Goal: Task Accomplishment & Management: Manage account settings

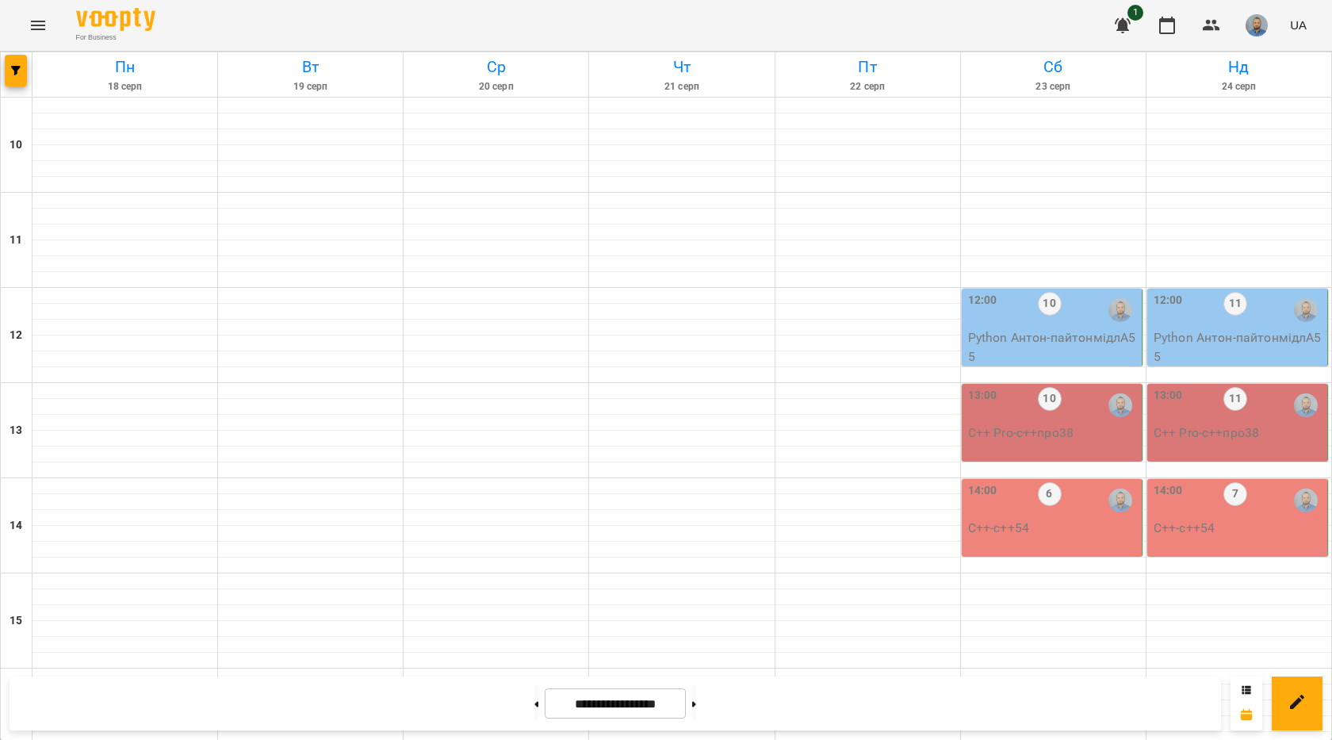
scroll to position [634, 0]
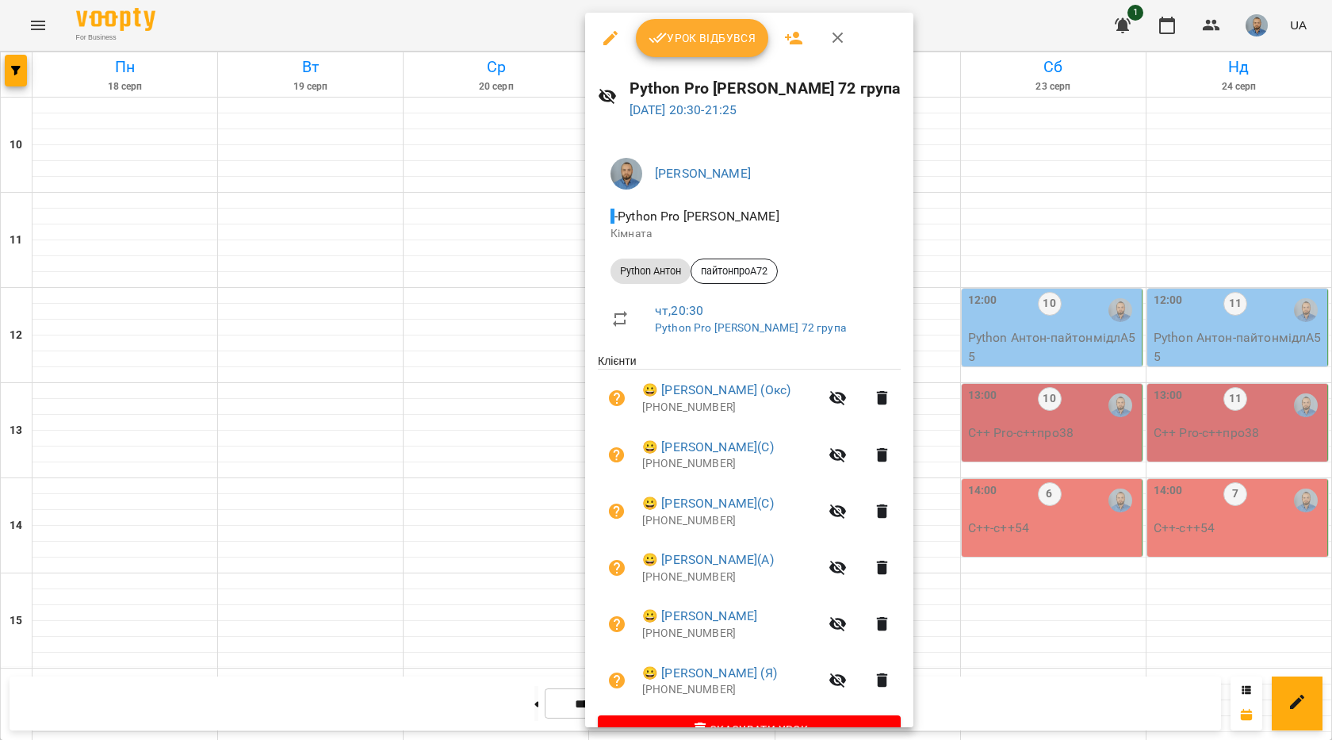
click at [711, 53] on button "Урок відбувся" at bounding box center [702, 38] width 133 height 38
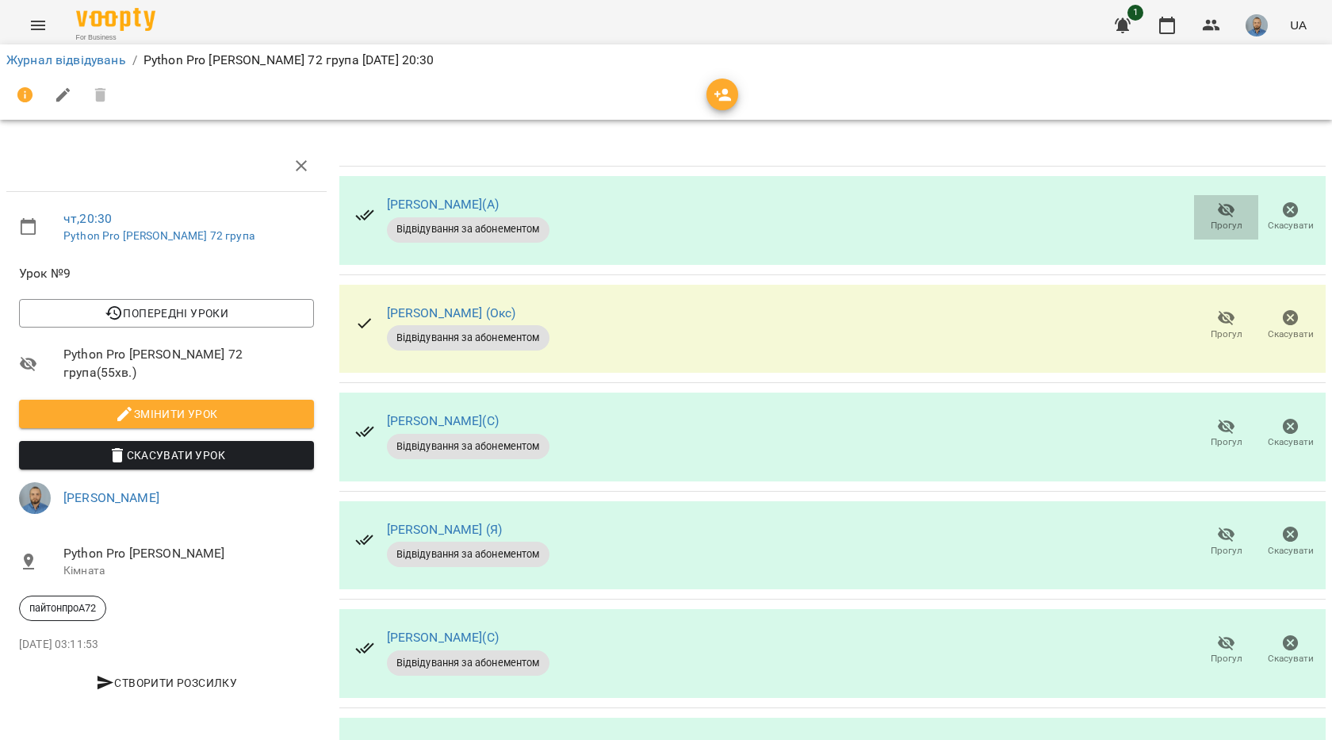
click at [1215, 221] on span "Прогул" at bounding box center [1226, 225] width 32 height 13
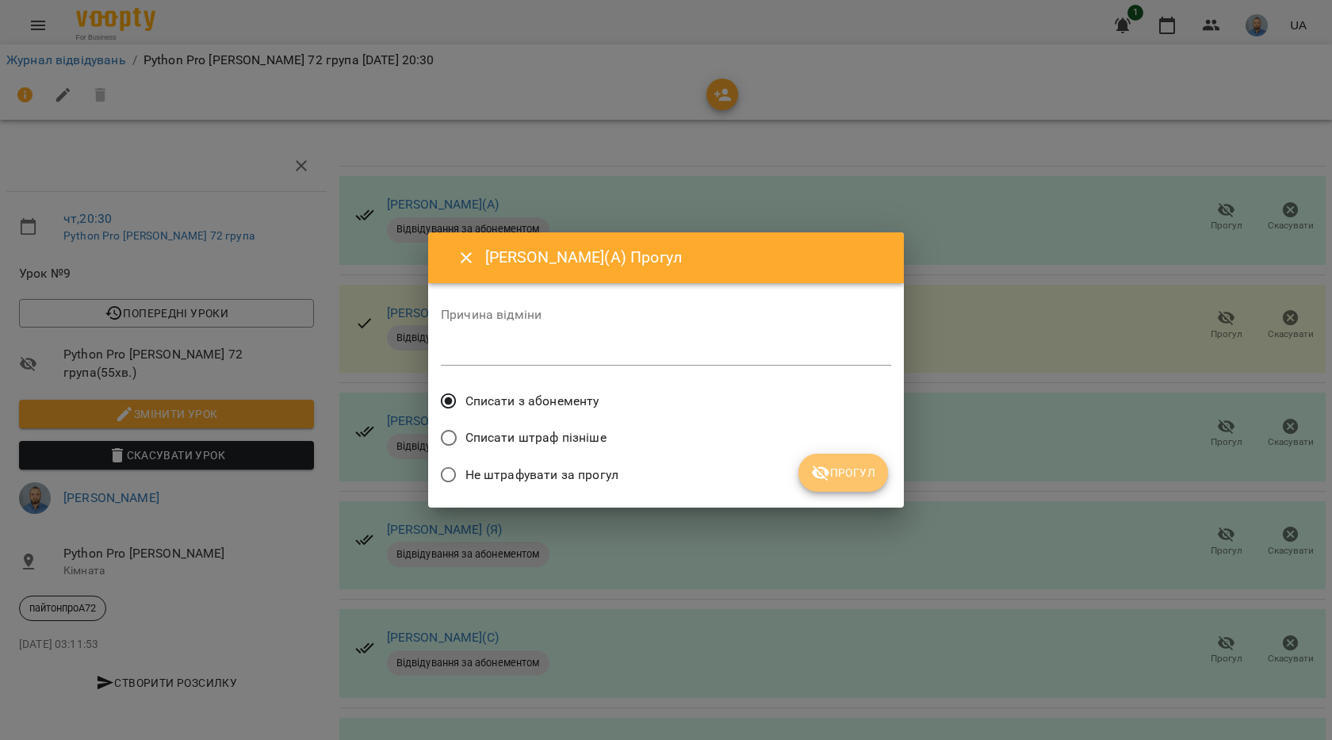
click at [827, 475] on icon "submit" at bounding box center [820, 472] width 17 height 15
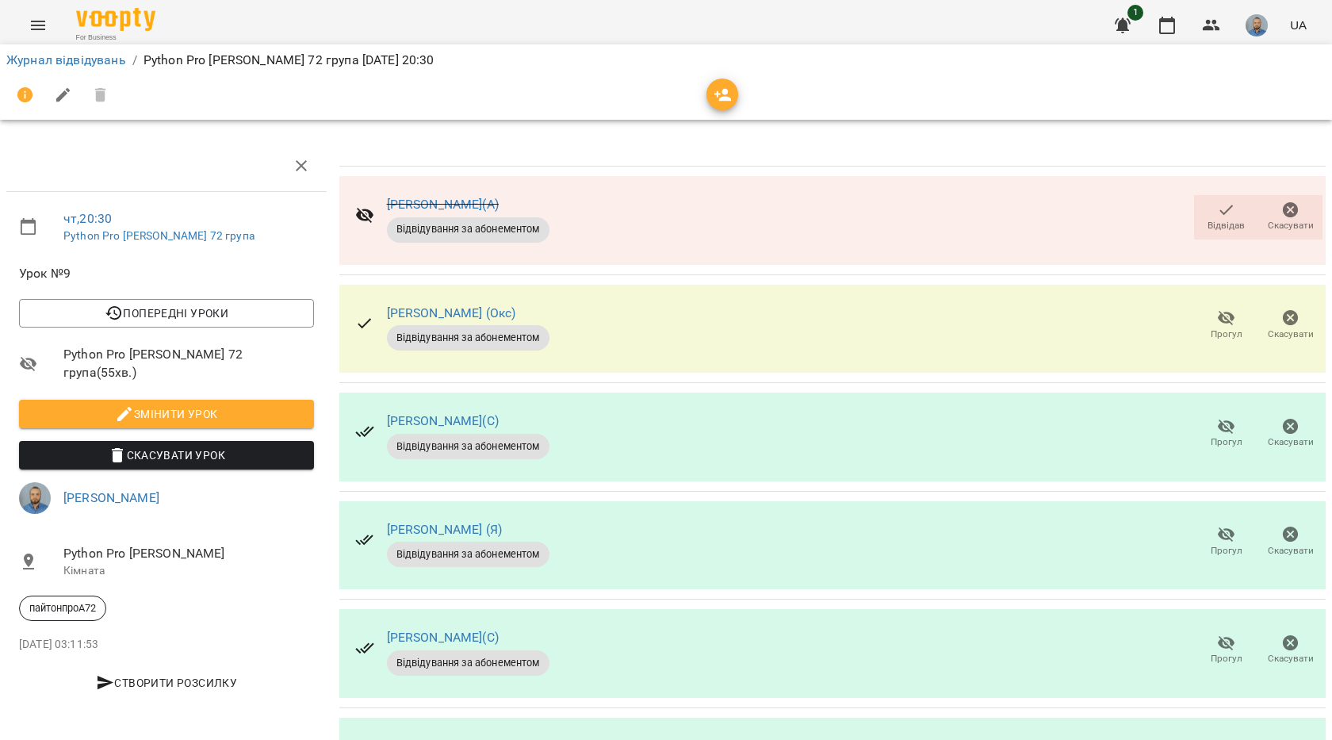
click at [1210, 327] on span "Прогул" at bounding box center [1226, 333] width 32 height 13
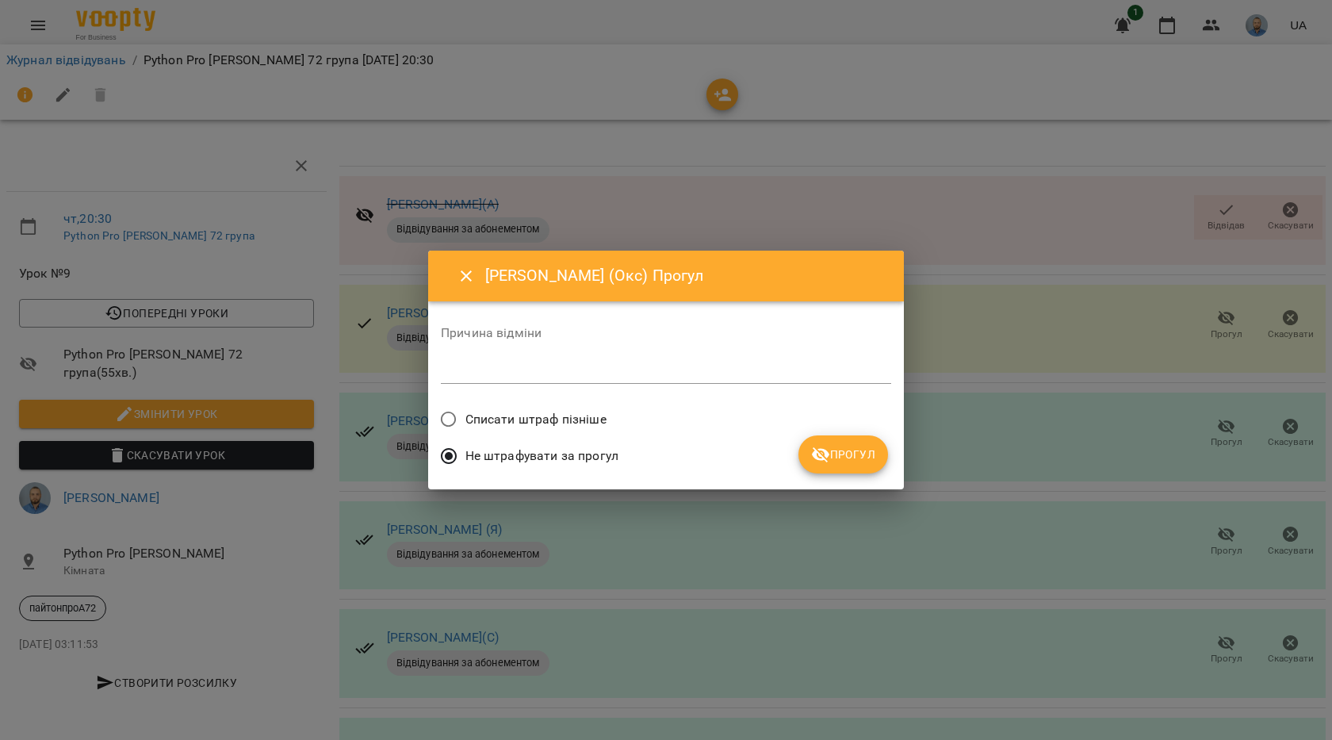
click at [828, 446] on icon "submit" at bounding box center [820, 454] width 19 height 19
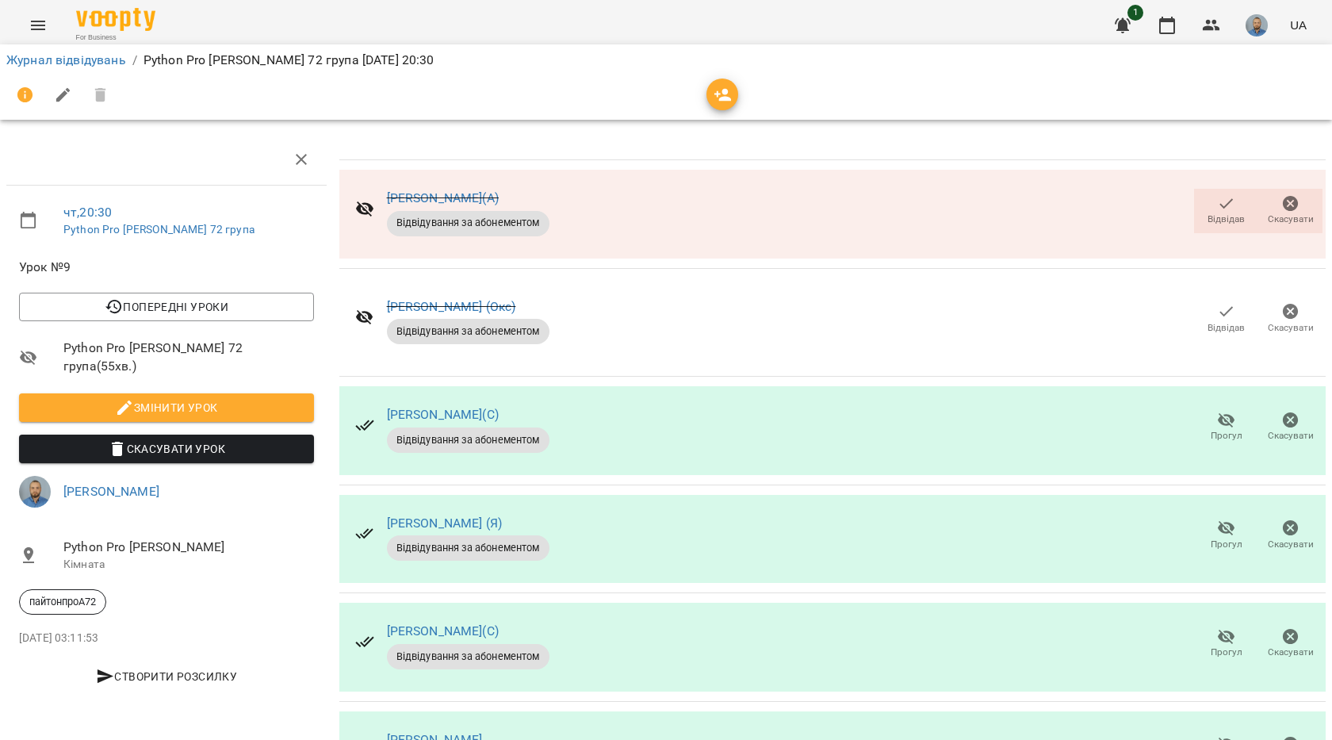
scroll to position [79, 0]
click at [1210, 645] on span "Прогул" at bounding box center [1226, 651] width 32 height 13
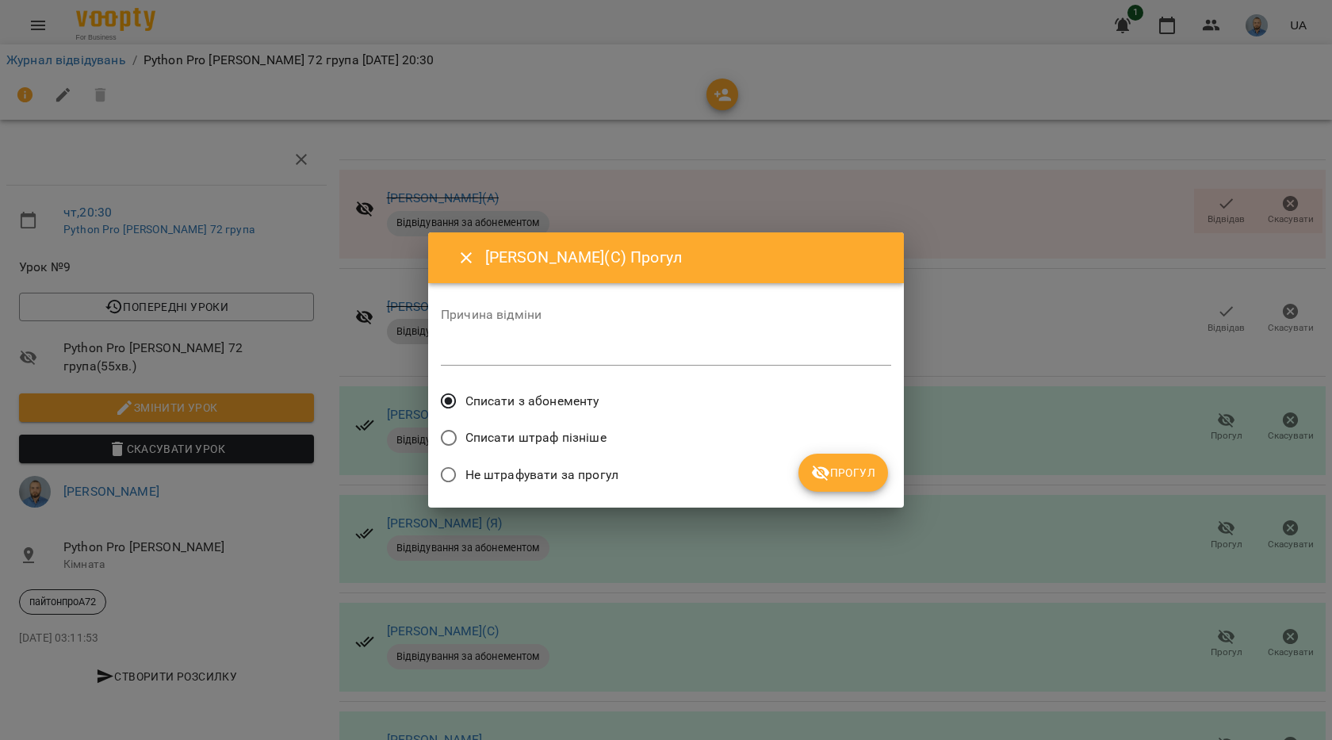
click at [843, 480] on span "Прогул" at bounding box center [843, 472] width 64 height 19
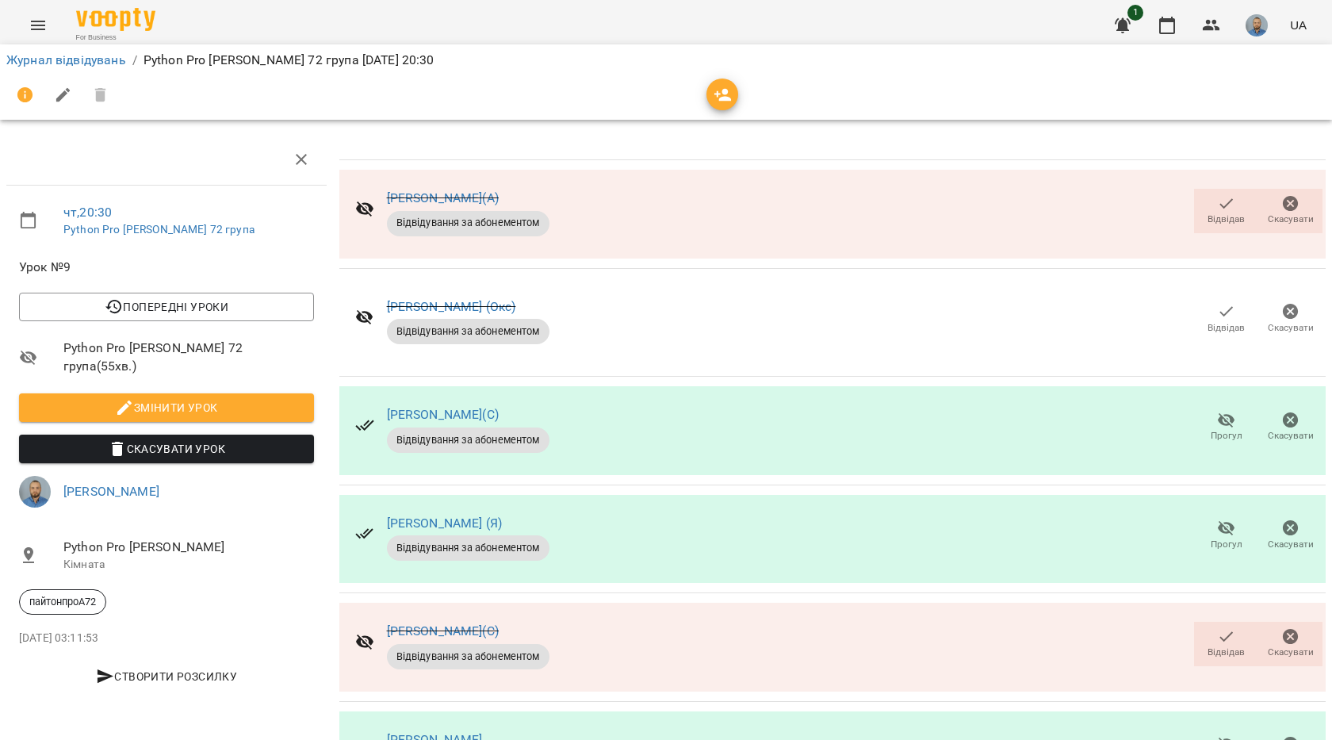
scroll to position [101, 0]
